Goal: Task Accomplishment & Management: Manage account settings

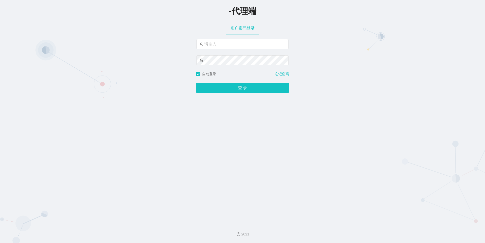
click at [370, 25] on div "-代理端 账户密码登录 自动登录 忘记密码 登 录" at bounding box center [242, 110] width 485 height 220
click at [215, 44] on input "text" at bounding box center [242, 44] width 92 height 10
paste input "feiji888"
type input "feiji888"
click at [232, 88] on button "登 录" at bounding box center [242, 88] width 93 height 10
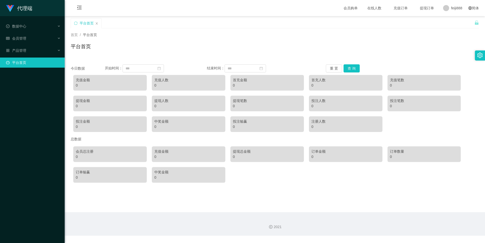
click at [313, 38] on div "首页 / 平台首页 / 平台首页" at bounding box center [275, 43] width 408 height 22
click at [33, 39] on div "会员管理" at bounding box center [32, 38] width 65 height 10
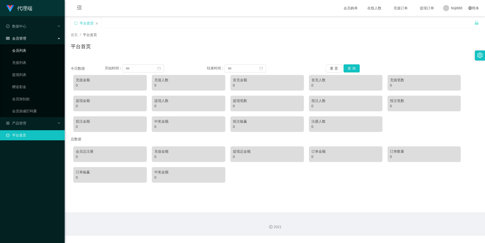
click at [31, 51] on link "会员列表" at bounding box center [36, 50] width 48 height 10
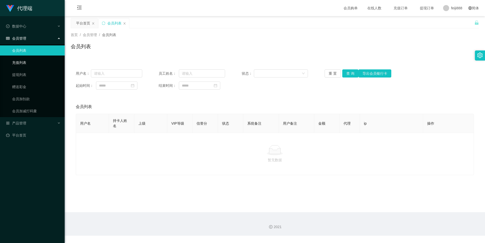
click at [34, 67] on link "充值列表" at bounding box center [36, 63] width 48 height 10
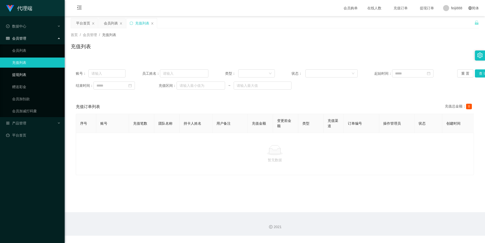
click at [27, 77] on link "提现列表" at bounding box center [36, 75] width 48 height 10
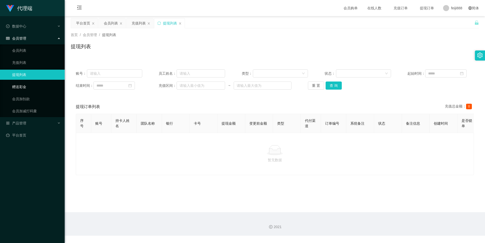
click at [22, 86] on link "赠送彩金" at bounding box center [36, 87] width 48 height 10
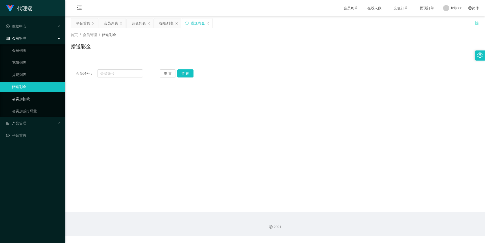
click at [22, 96] on link "会员加扣款" at bounding box center [36, 99] width 48 height 10
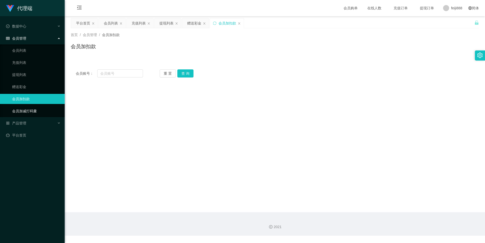
click at [28, 110] on link "会员加减打码量" at bounding box center [36, 111] width 48 height 10
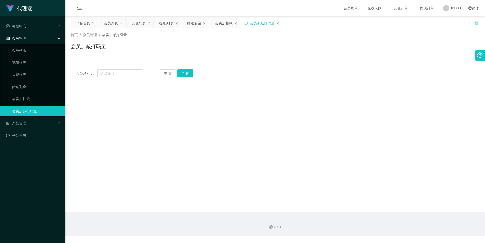
click at [21, 42] on div "会员管理" at bounding box center [32, 38] width 65 height 10
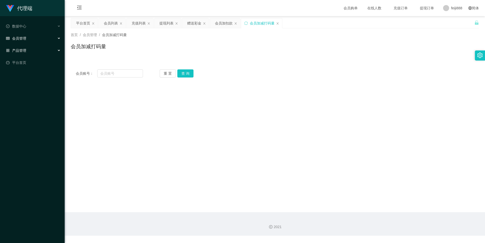
click at [19, 48] on div "产品管理" at bounding box center [32, 50] width 65 height 10
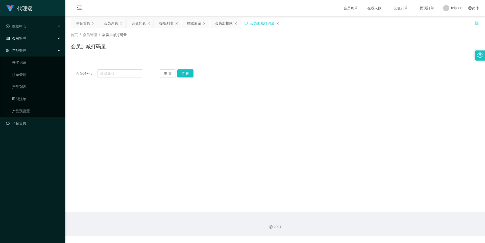
click at [22, 40] on span "会员管理" at bounding box center [16, 38] width 20 height 4
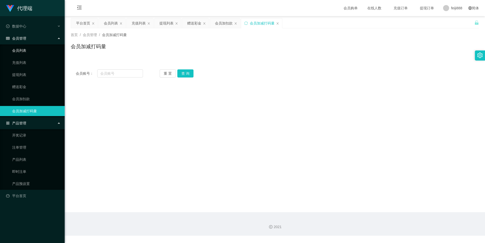
click at [26, 47] on link "会员列表" at bounding box center [36, 50] width 48 height 10
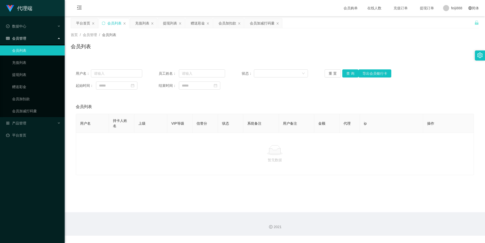
click at [28, 39] on div "会员管理" at bounding box center [32, 38] width 65 height 10
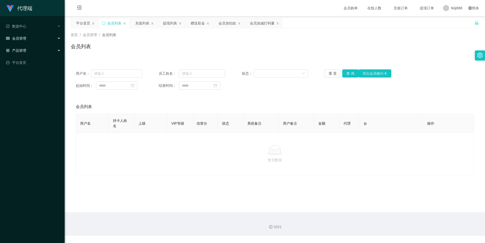
click at [37, 52] on div "产品管理" at bounding box center [32, 50] width 65 height 10
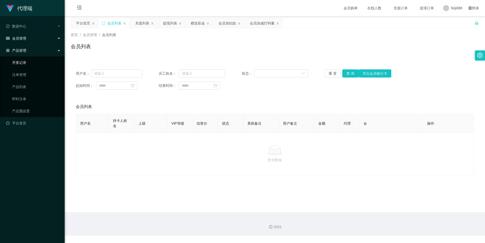
click at [27, 60] on link "开奖记录" at bounding box center [36, 63] width 48 height 10
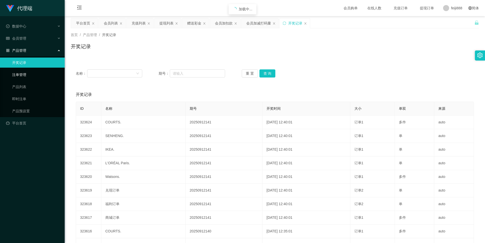
click at [19, 77] on link "注单管理" at bounding box center [36, 75] width 48 height 10
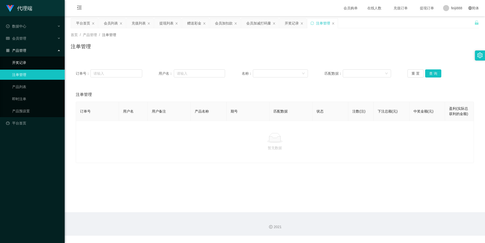
click at [19, 65] on link "开奖记录" at bounding box center [36, 63] width 48 height 10
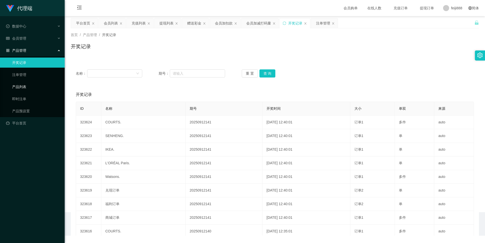
click at [22, 85] on link "产品列表" at bounding box center [36, 87] width 48 height 10
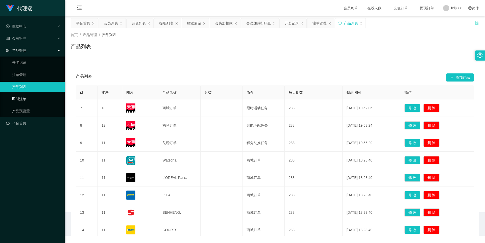
click at [21, 100] on link "即时注单" at bounding box center [36, 99] width 48 height 10
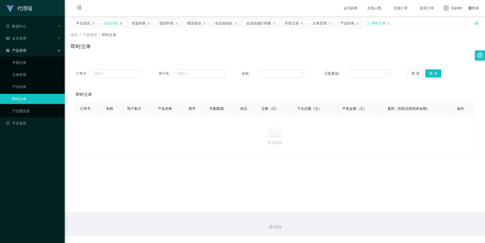
click at [122, 23] on icon "图标: close" at bounding box center [120, 23] width 3 height 3
click at [121, 23] on icon "图标: close" at bounding box center [121, 23] width 2 height 2
click at [121, 23] on div "会员加扣款" at bounding box center [113, 23] width 18 height 10
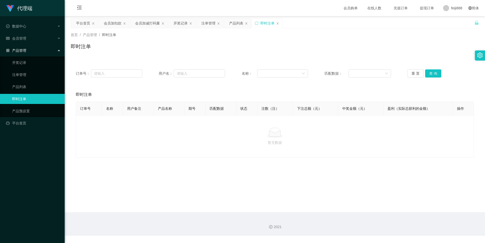
click at [121, 23] on div "会员加扣款" at bounding box center [113, 23] width 18 height 10
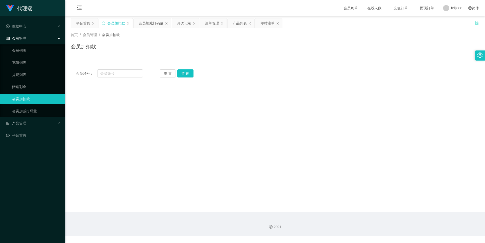
click at [121, 23] on div "会员加扣款" at bounding box center [116, 23] width 18 height 10
click at [128, 24] on icon "图标: close" at bounding box center [128, 23] width 2 height 2
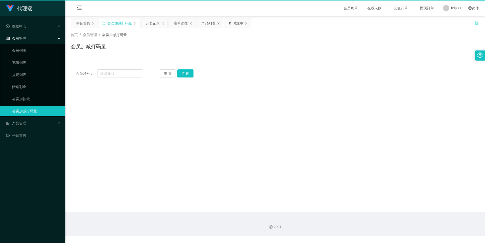
click at [128, 24] on div "会员加减打码量" at bounding box center [119, 23] width 25 height 10
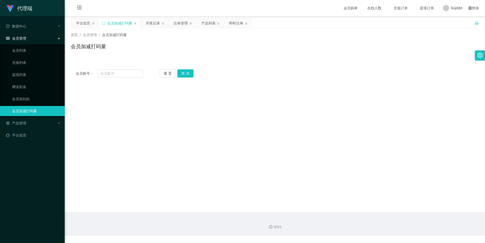
click at [128, 24] on div "会员加减打码量" at bounding box center [119, 23] width 25 height 10
click at [134, 24] on icon "图标: close" at bounding box center [135, 23] width 3 height 3
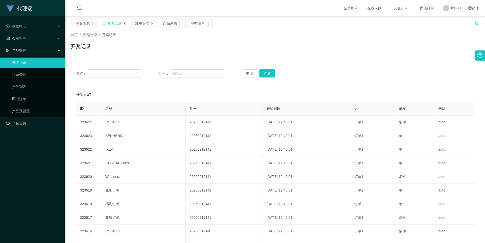
click at [124, 23] on icon "图标: close" at bounding box center [124, 23] width 3 height 3
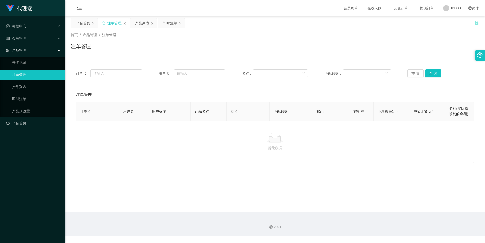
click at [124, 23] on icon "图标: close" at bounding box center [124, 23] width 3 height 3
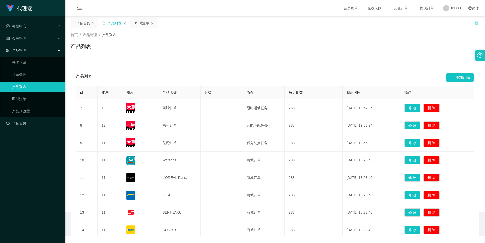
click at [124, 23] on icon "图标: close" at bounding box center [124, 23] width 3 height 3
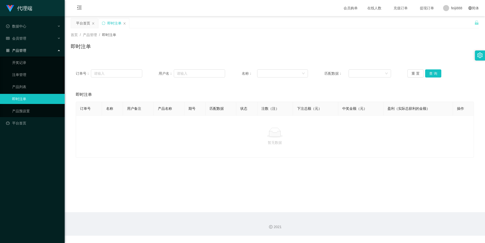
click at [124, 23] on icon "图标: close" at bounding box center [124, 23] width 3 height 3
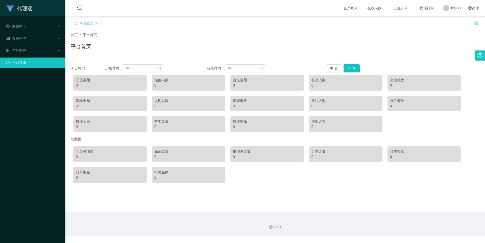
click at [285, 31] on div "首页 / 平台首页 / 平台首页" at bounding box center [275, 43] width 420 height 30
